Goal: Find specific page/section

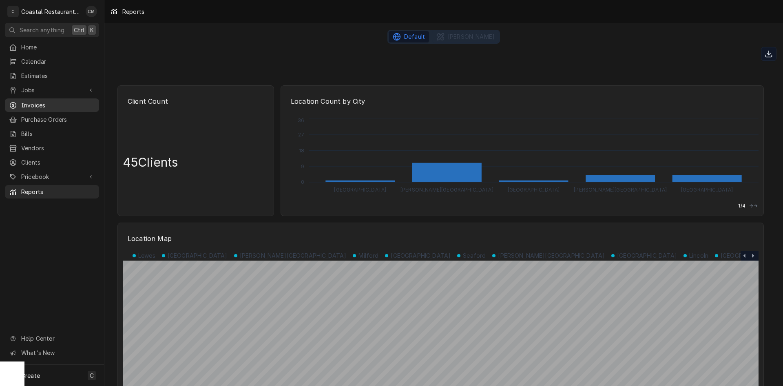
scroll to position [1673, 0]
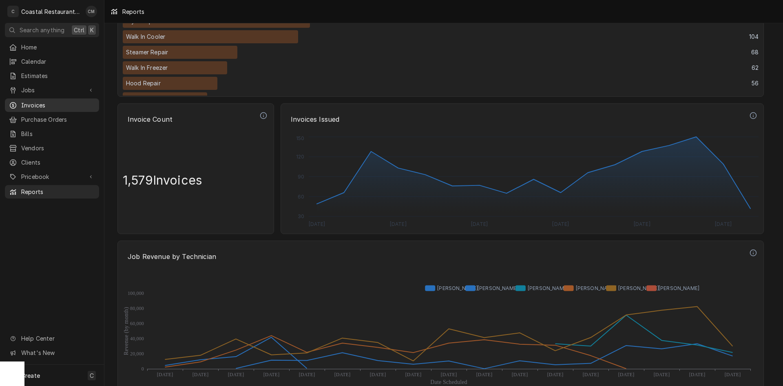
click at [46, 101] on span "Invoices" at bounding box center [58, 105] width 74 height 9
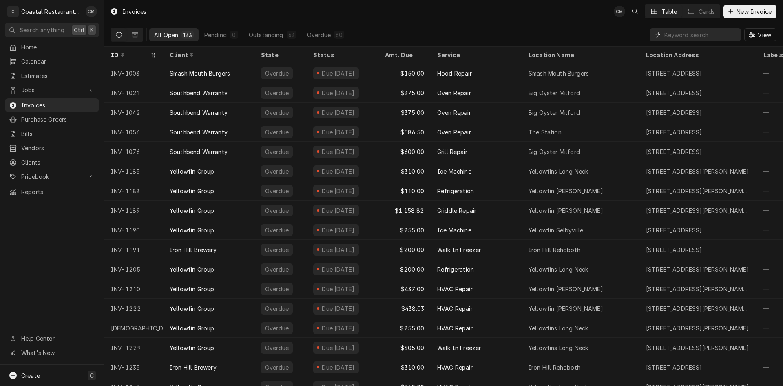
click at [702, 35] on input "Dynamic Content Wrapper" at bounding box center [701, 34] width 73 height 13
click at [119, 35] on icon "Dynamic Content Wrapper" at bounding box center [119, 35] width 6 height 6
click at [135, 33] on icon "Dynamic Content Wrapper" at bounding box center [135, 34] width 6 height 5
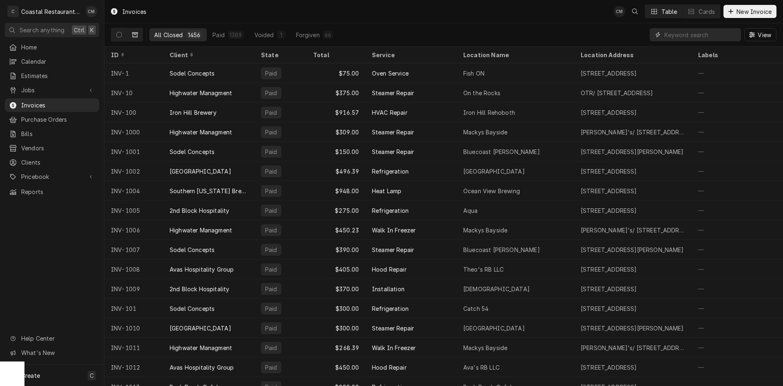
click at [713, 36] on input "Dynamic Content Wrapper" at bounding box center [701, 34] width 73 height 13
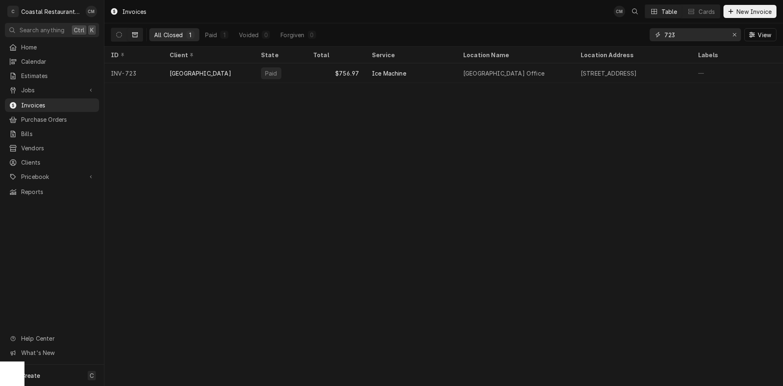
drag, startPoint x: 693, startPoint y: 36, endPoint x: 659, endPoint y: 39, distance: 34.4
click at [659, 39] on div "723" at bounding box center [695, 34] width 91 height 13
type input "875"
click at [734, 35] on icon "Erase input" at bounding box center [735, 35] width 4 height 6
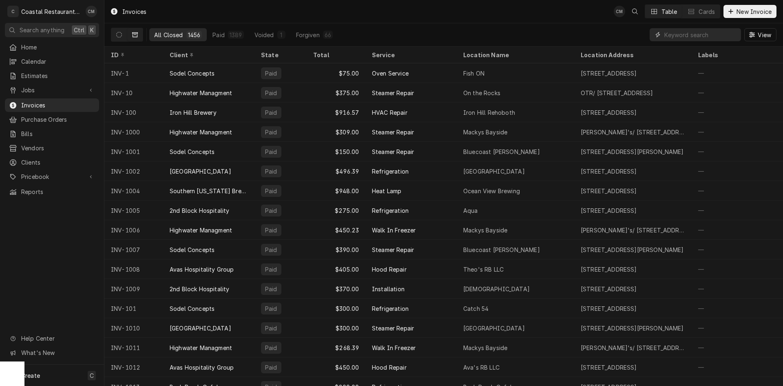
click at [668, 35] on input "Dynamic Content Wrapper" at bounding box center [701, 34] width 73 height 13
type input "875"
